Goal: Information Seeking & Learning: Learn about a topic

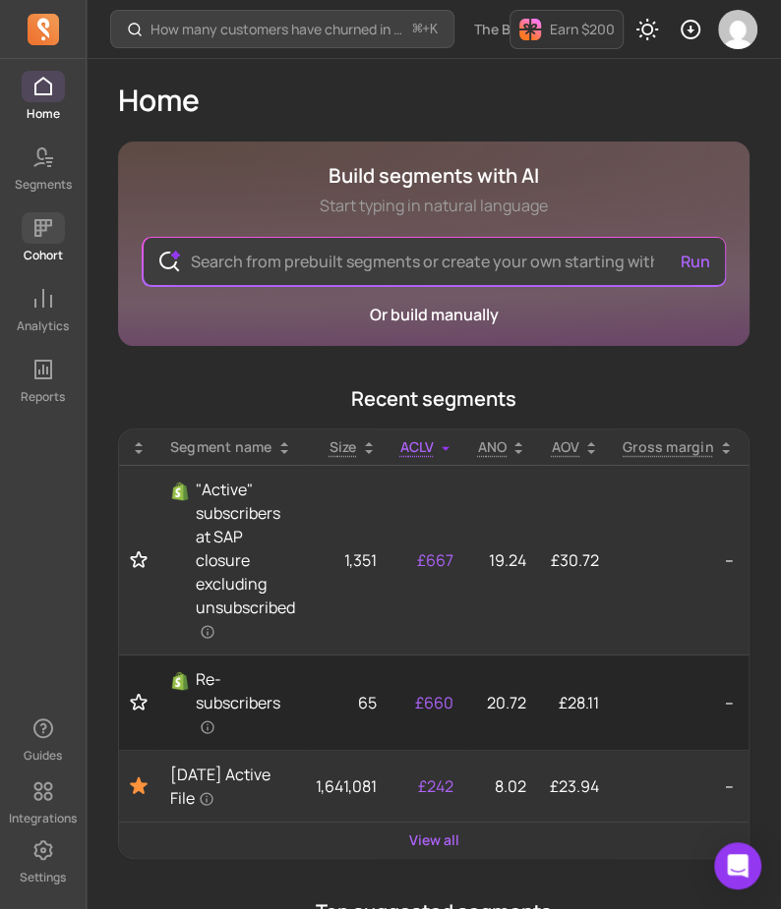
click at [61, 228] on span at bounding box center [43, 227] width 43 height 31
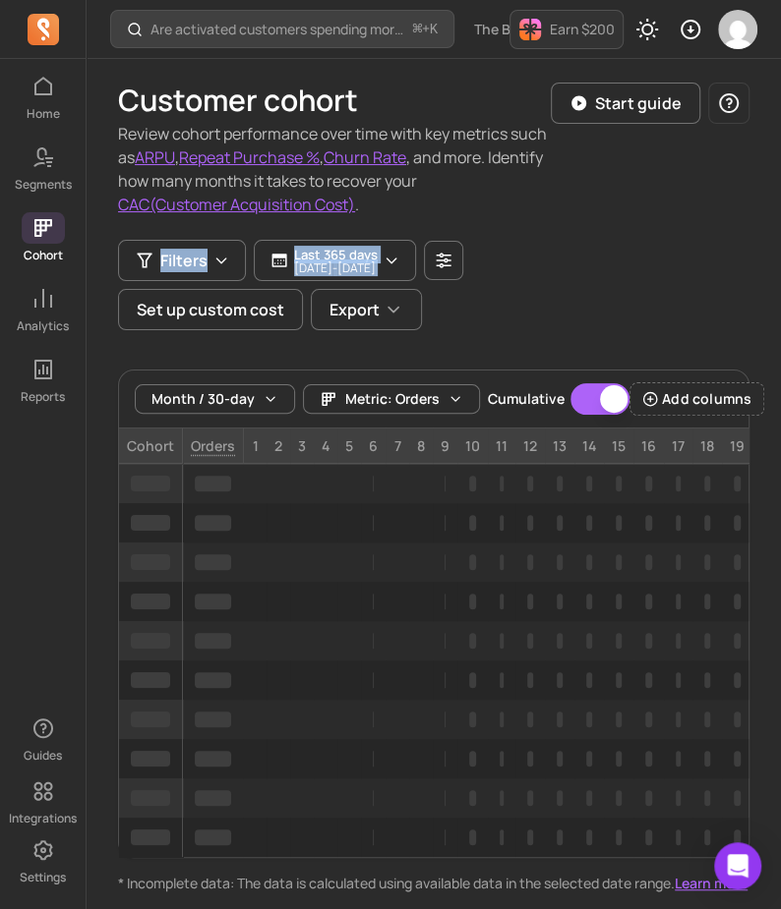
drag, startPoint x: 780, startPoint y: 238, endPoint x: 908, endPoint y: 244, distance: 128.0
click at [781, 244] on html "Home Segments Cohort Analytics Reports Guides Integrations Settings Are activat…" at bounding box center [390, 510] width 781 height 1020
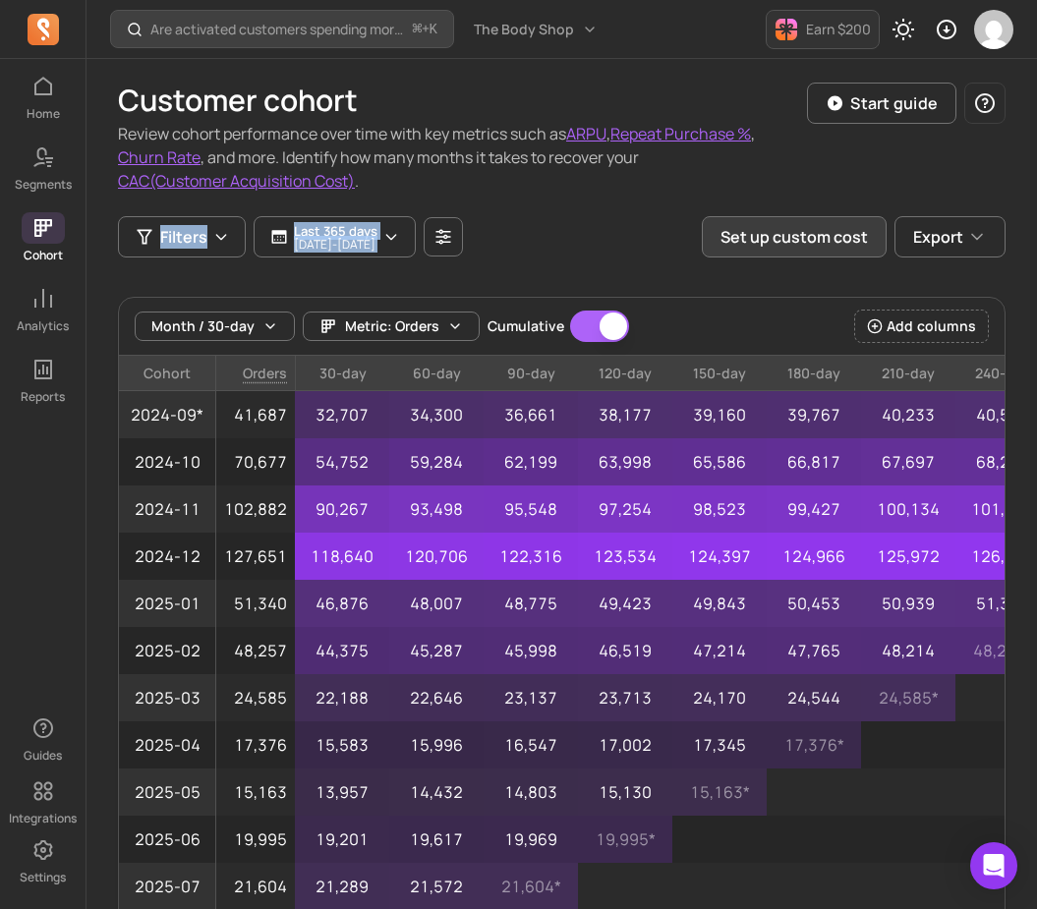
click at [766, 242] on button "Set up custom cost" at bounding box center [794, 236] width 185 height 41
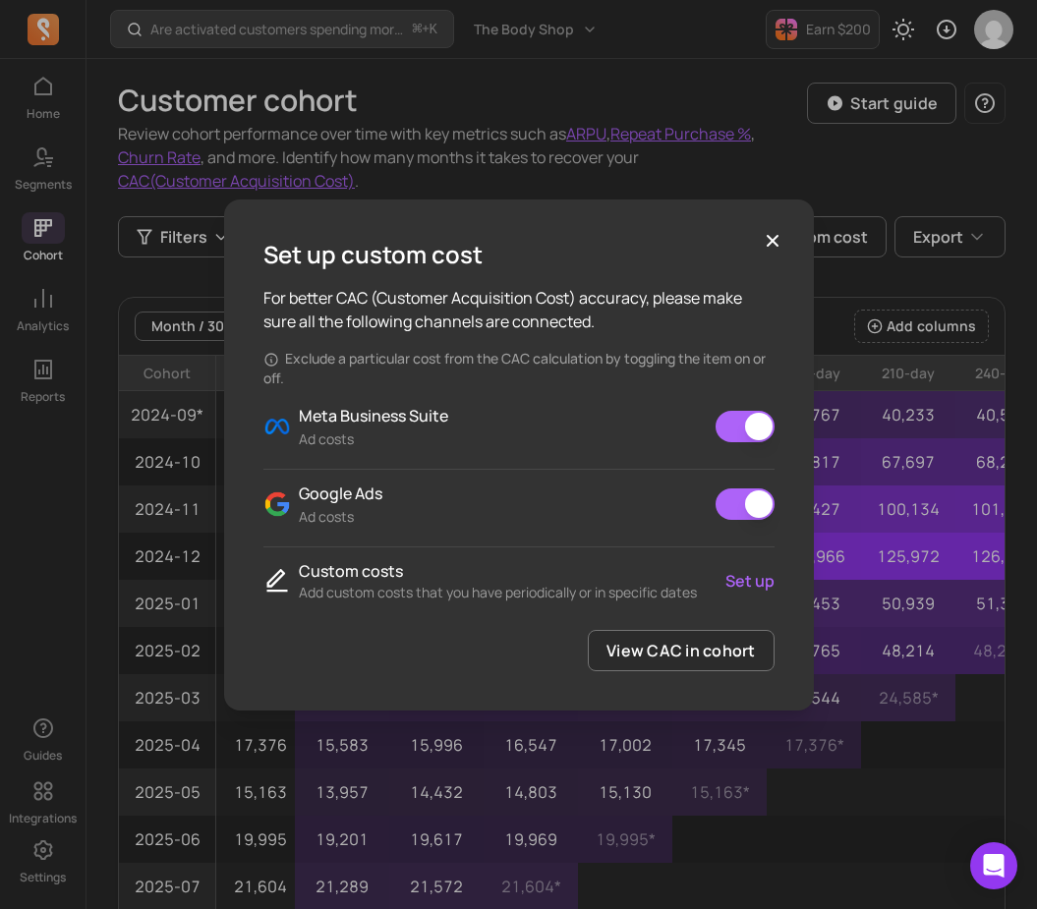
click at [765, 580] on link "Set up" at bounding box center [750, 581] width 49 height 24
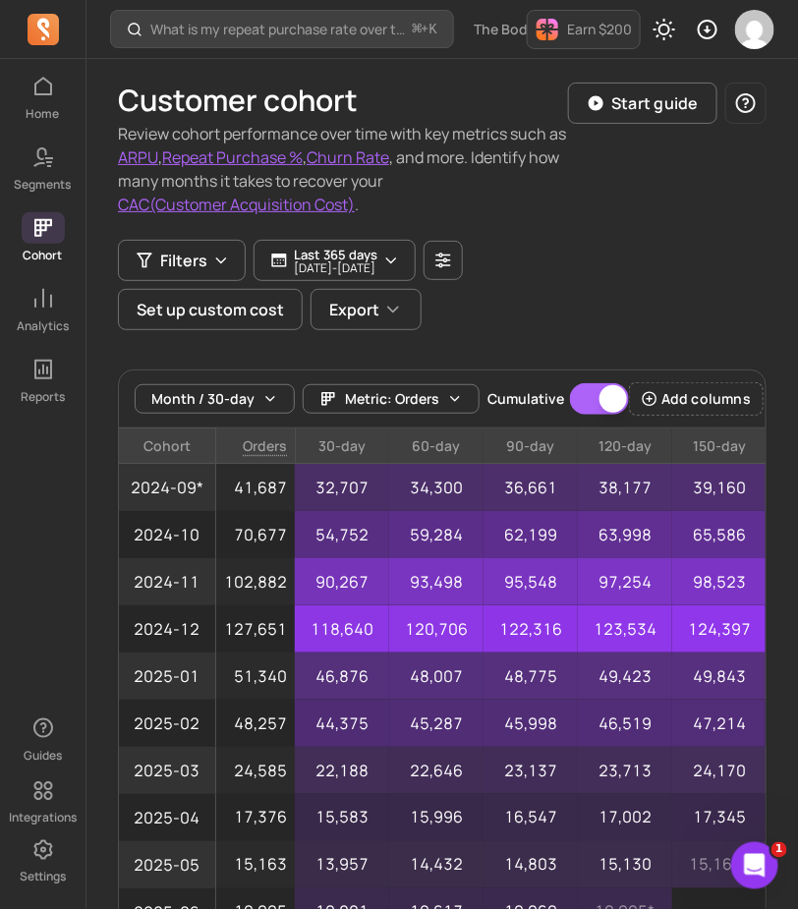
click at [340, 197] on button "CAC(Customer Acquisition Cost)" at bounding box center [236, 205] width 237 height 24
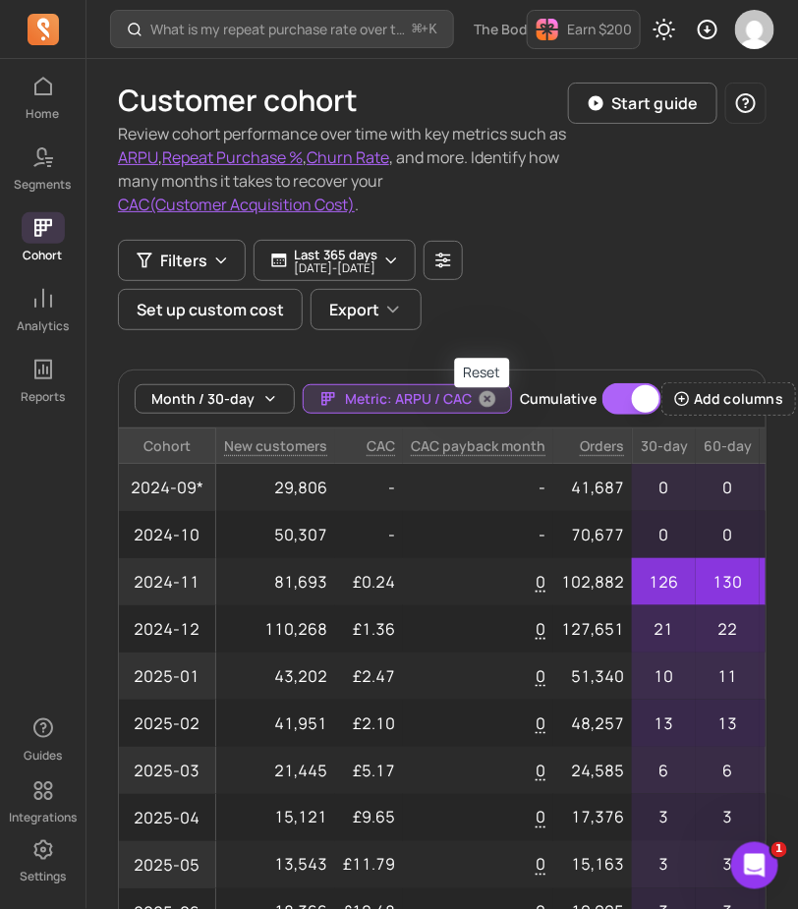
click at [495, 390] on span "button" at bounding box center [487, 399] width 47 height 28
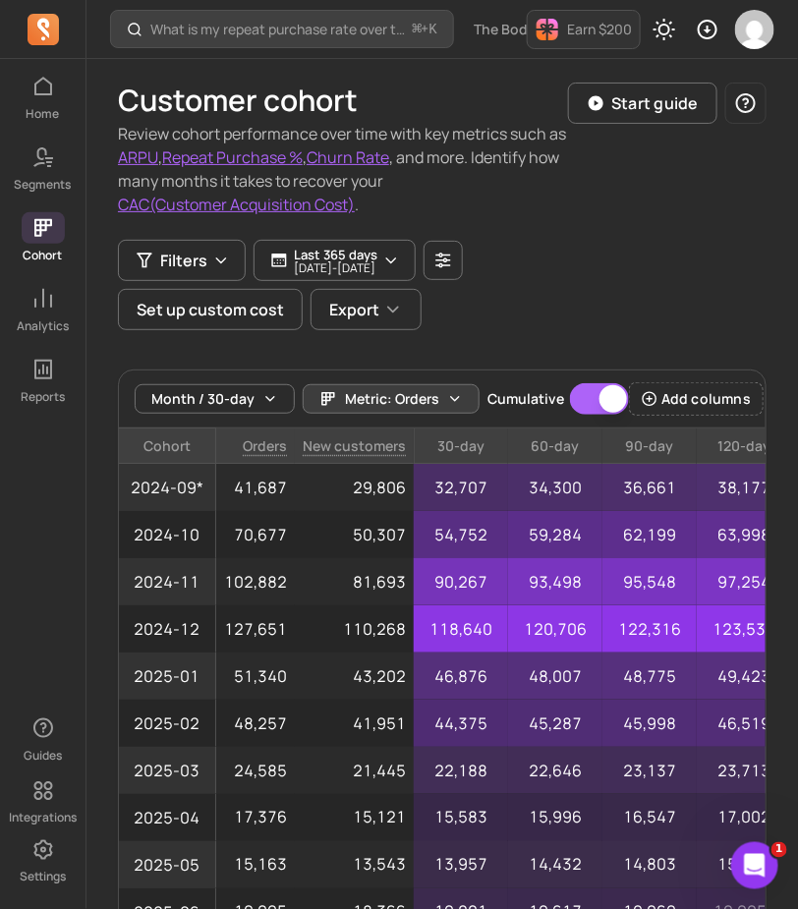
click at [465, 388] on button "Metric: Orders" at bounding box center [391, 398] width 177 height 29
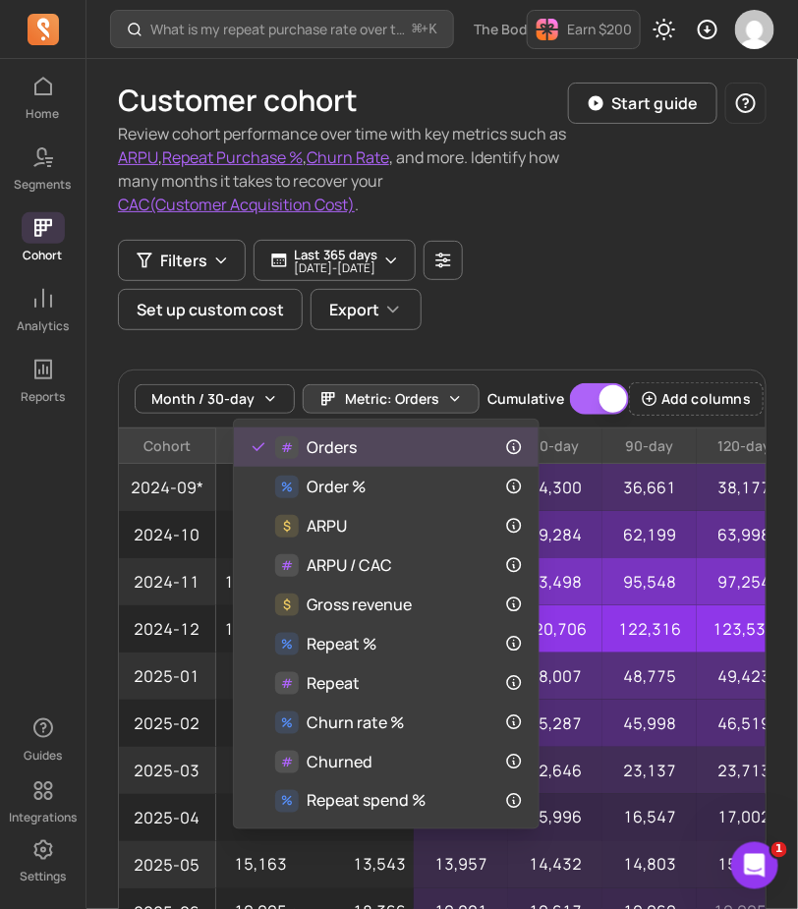
click at [528, 327] on div "Customer cohort Review cohort performance over time with key metrics such as AR…" at bounding box center [442, 586] width 649 height 1055
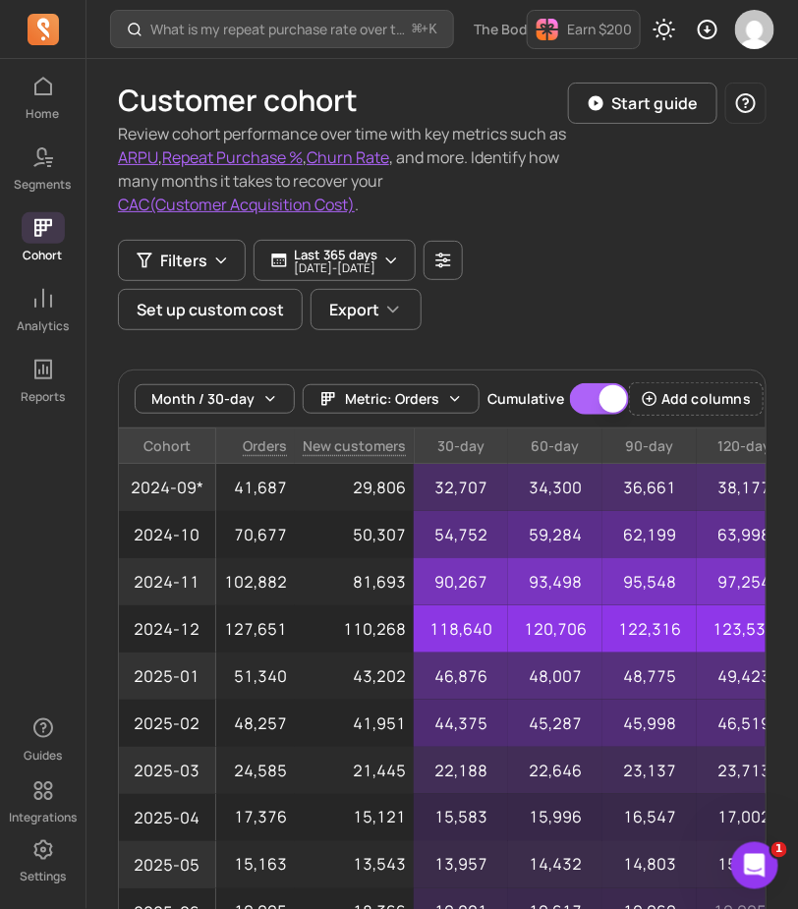
click at [299, 211] on button "CAC(Customer Acquisition Cost)" at bounding box center [236, 205] width 237 height 24
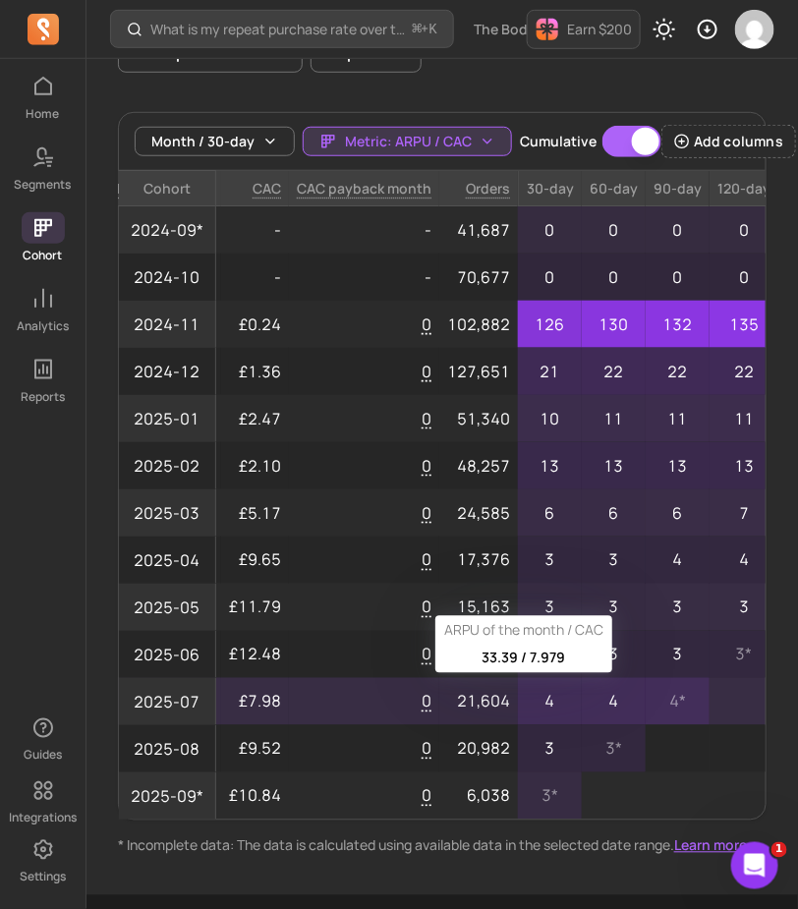
scroll to position [0, 145]
